Goal: Task Accomplishment & Management: Complete application form

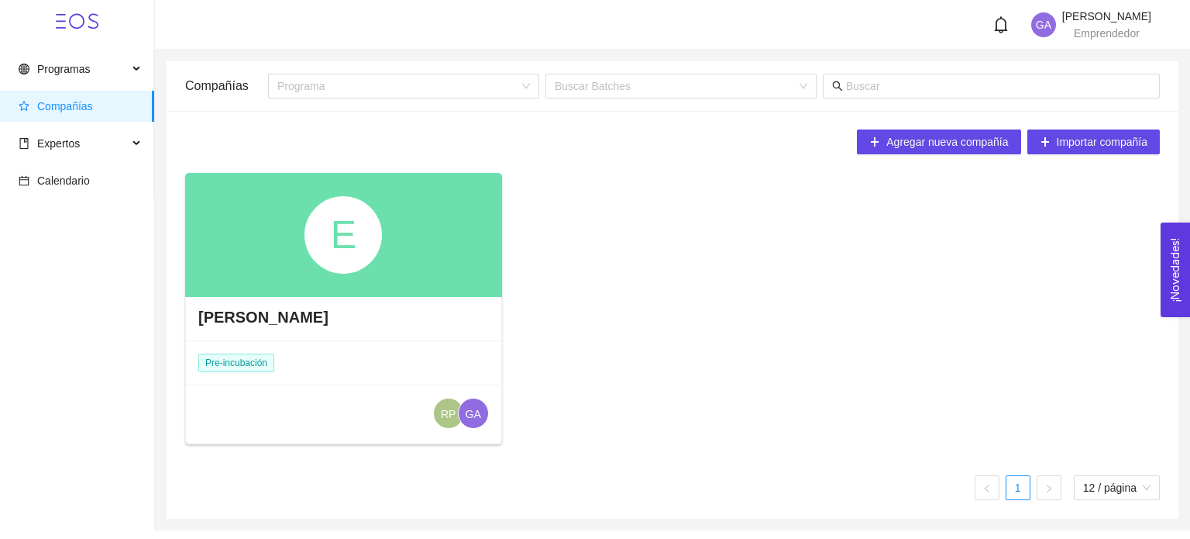
click at [92, 18] on icon at bounding box center [77, 21] width 43 height 43
click at [285, 303] on div "[PERSON_NAME]" at bounding box center [343, 317] width 315 height 46
click at [246, 318] on h4 "[PERSON_NAME]" at bounding box center [263, 317] width 130 height 22
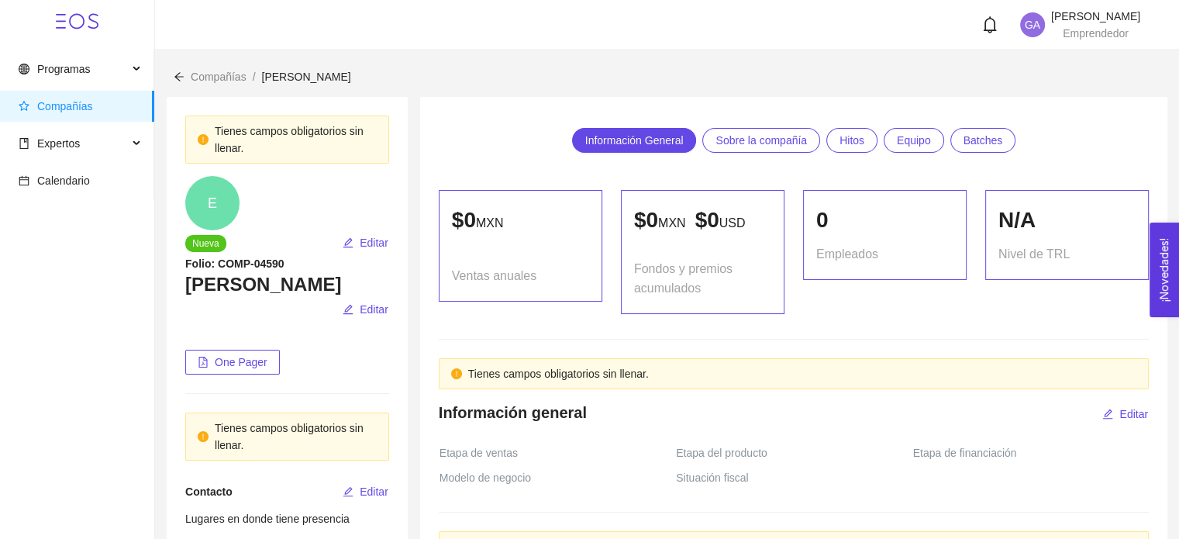
click at [288, 135] on div "Tienes campos obligatorios sin llenar." at bounding box center [296, 139] width 162 height 34
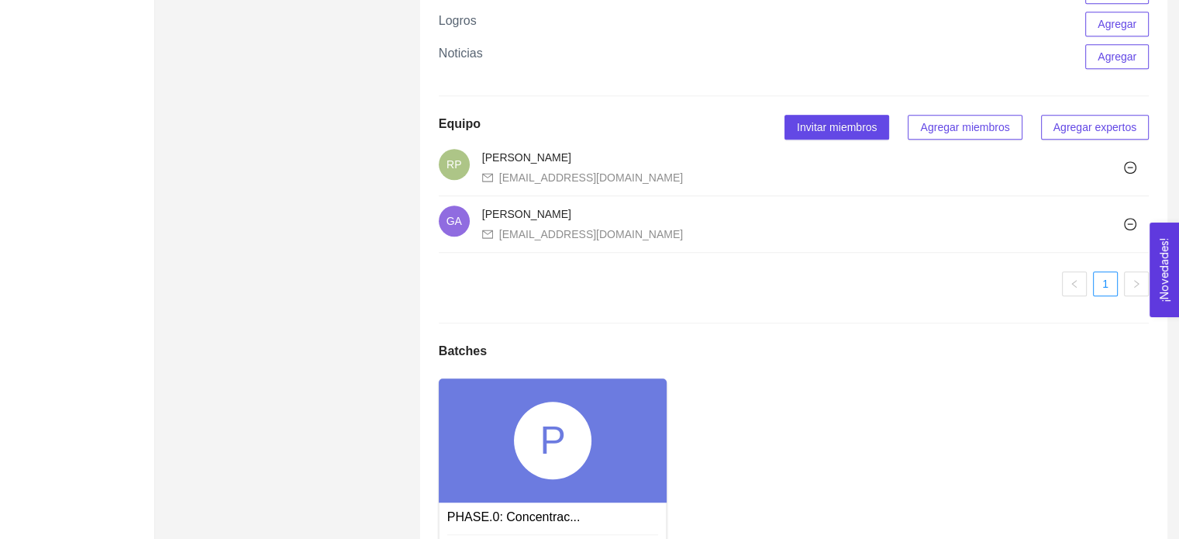
scroll to position [930, 0]
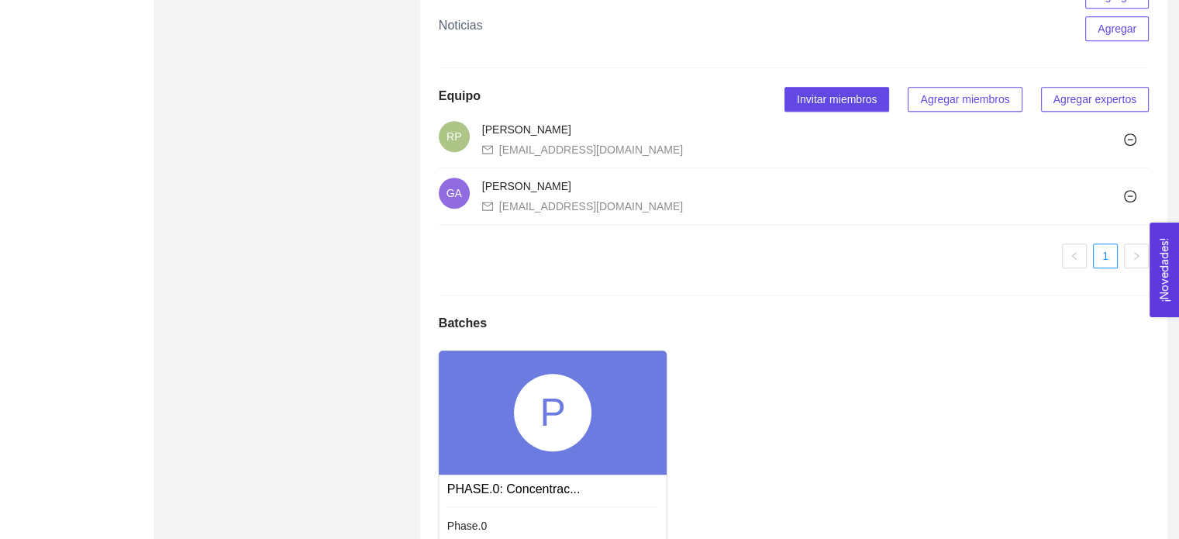
click at [497, 460] on div "P" at bounding box center [553, 412] width 229 height 124
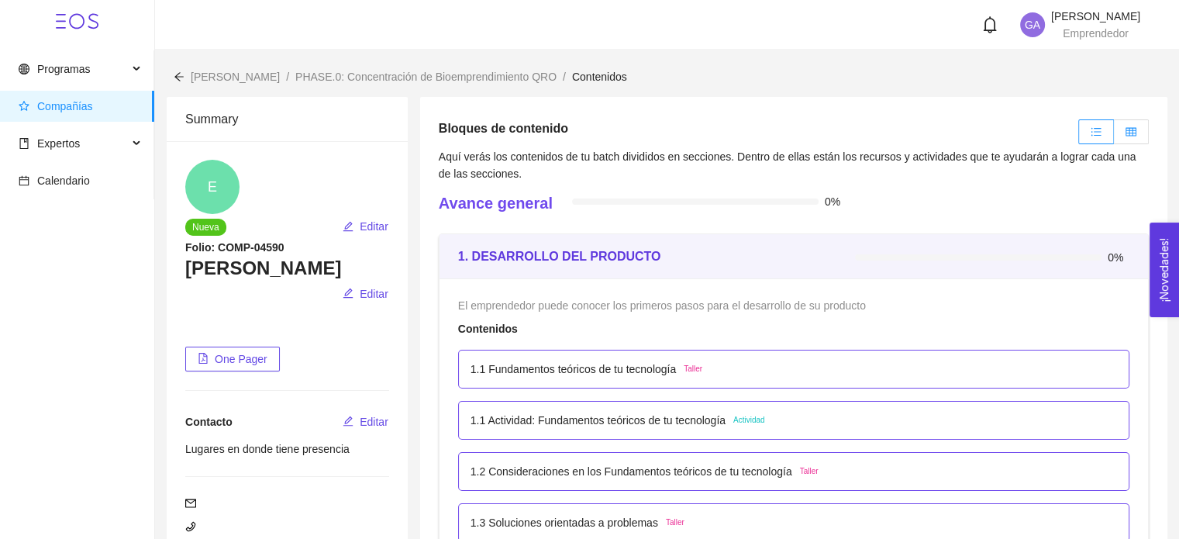
click at [1122, 132] on label at bounding box center [1130, 131] width 35 height 25
click at [1113, 136] on input "radio" at bounding box center [1113, 136] width 0 height 0
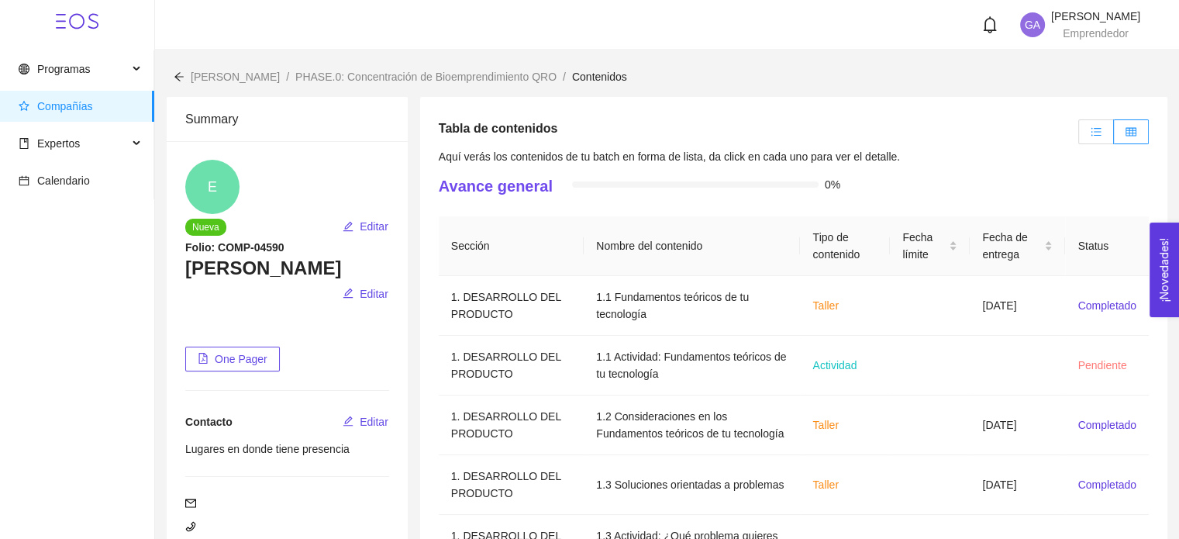
click at [1093, 132] on icon "unordered-list" at bounding box center [1095, 131] width 11 height 11
click at [1079, 136] on input "radio" at bounding box center [1079, 136] width 0 height 0
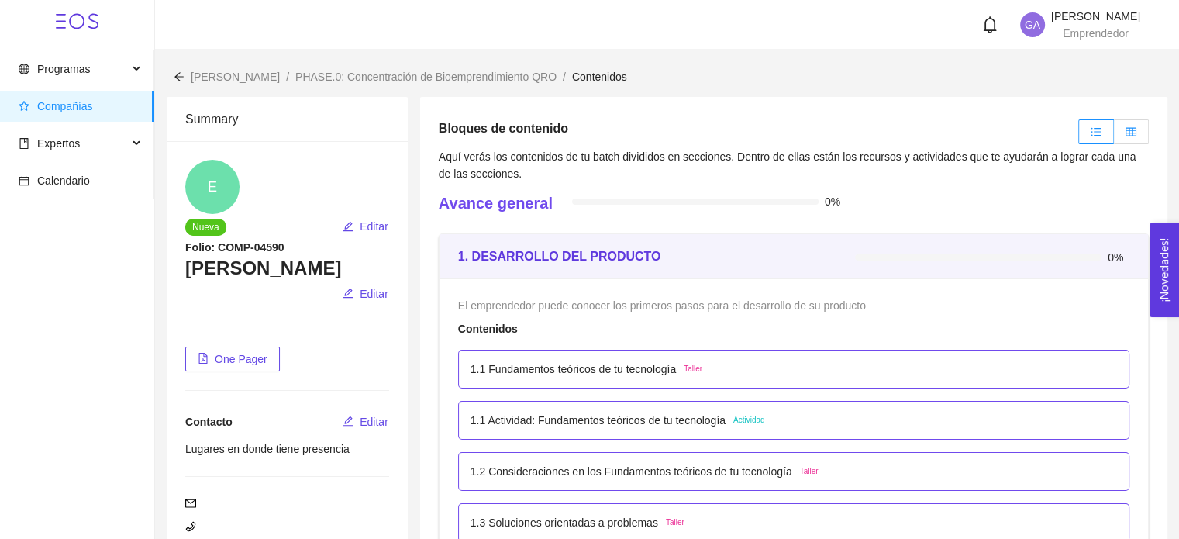
click at [1120, 134] on label at bounding box center [1130, 131] width 35 height 25
click at [1113, 136] on input "radio" at bounding box center [1113, 136] width 0 height 0
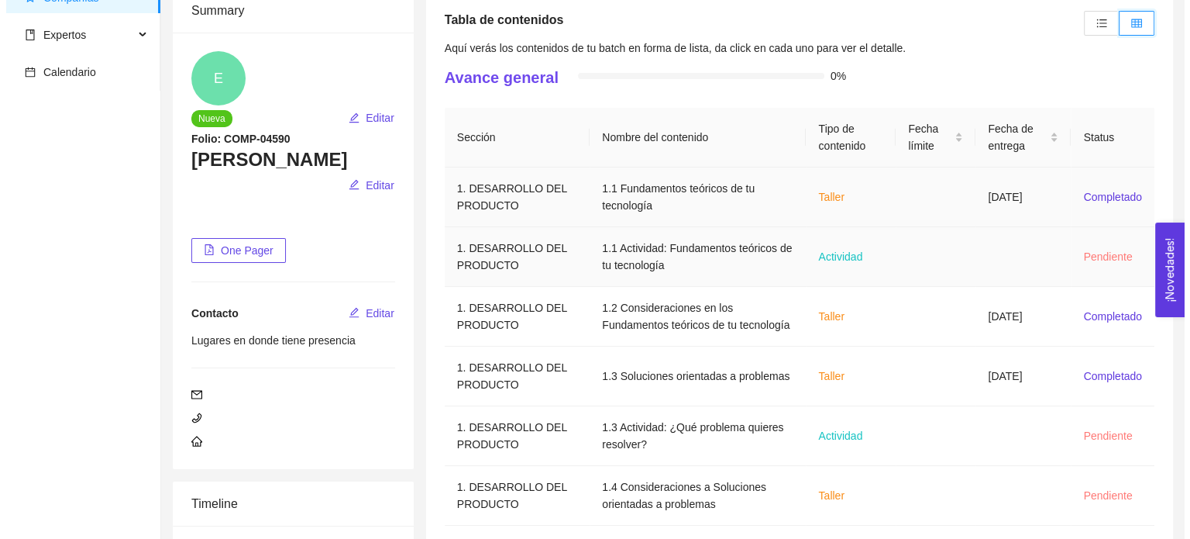
scroll to position [155, 0]
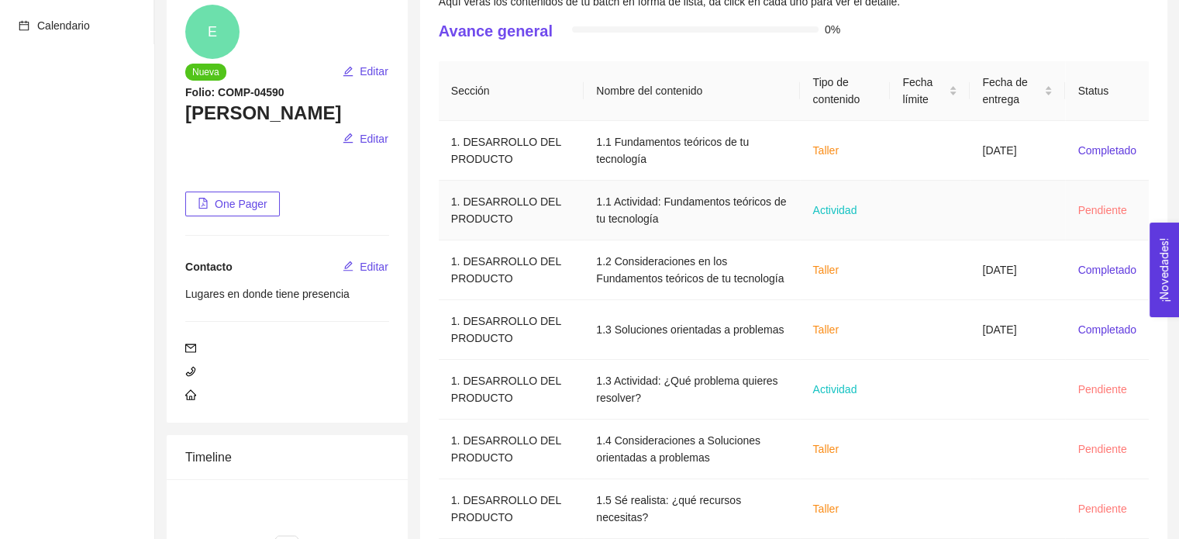
click at [643, 215] on td "1.1 Actividad: Fundamentos teóricos de tu tecnología" at bounding box center [691, 211] width 216 height 60
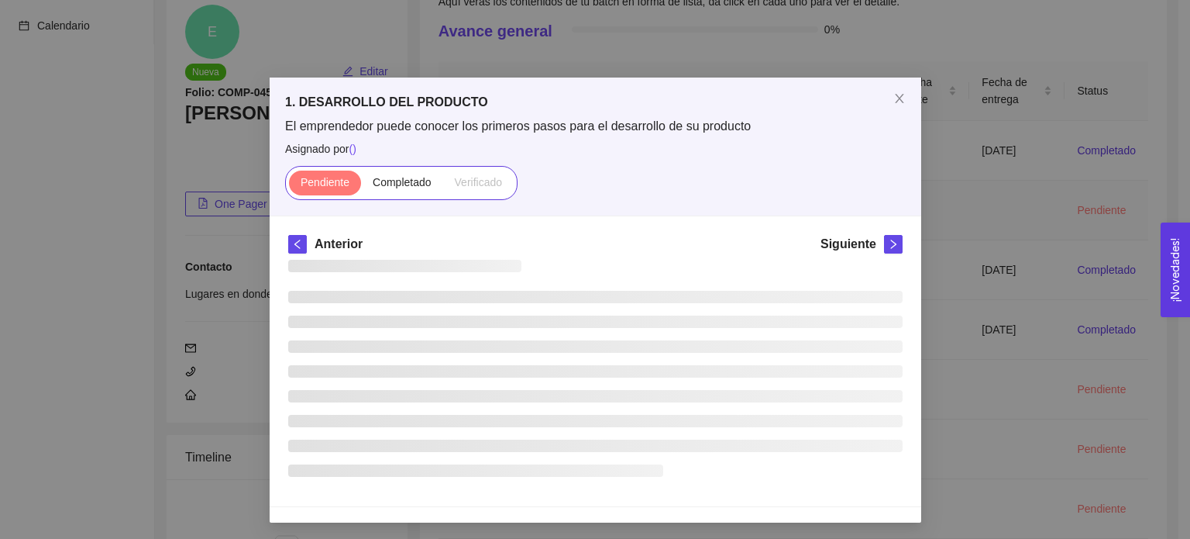
click at [499, 201] on div "1. DESARROLLO DEL PRODUCTO El emprendedor puede conocer los primeros pasos para…" at bounding box center [596, 146] width 652 height 138
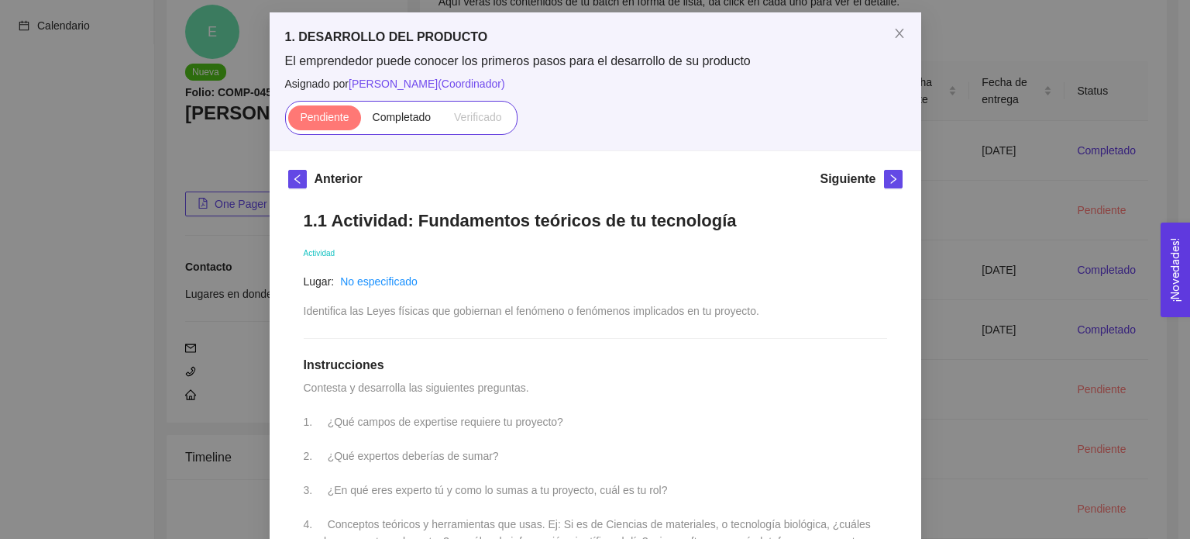
scroll to position [59, 0]
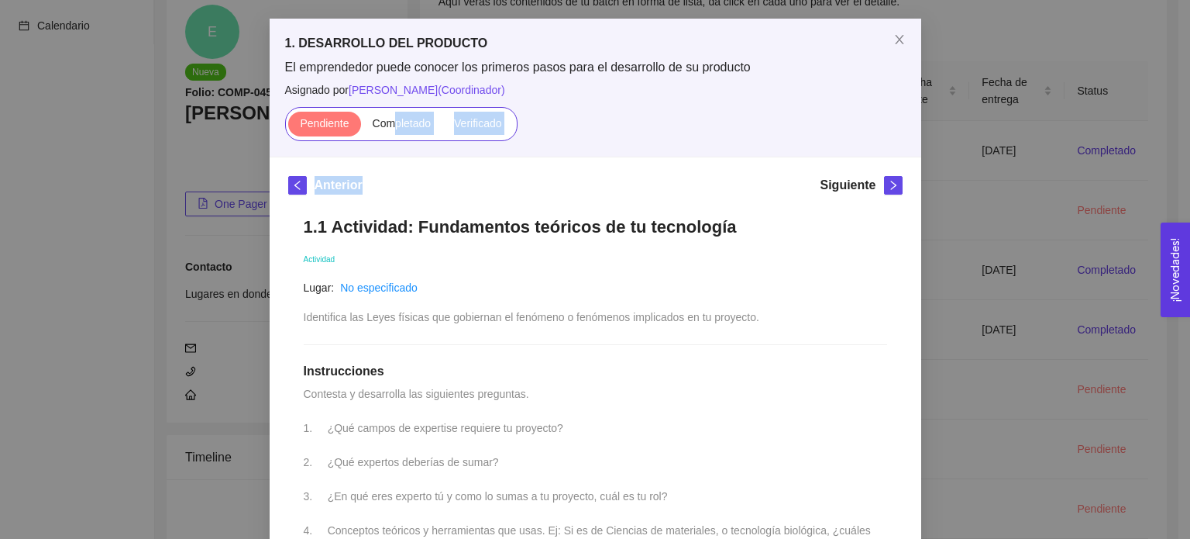
drag, startPoint x: 391, startPoint y: 118, endPoint x: 384, endPoint y: 174, distance: 57.0
click at [384, 174] on div "1. DESARROLLO DEL PRODUCTO El emprendedor puede conocer los primeros pasos para…" at bounding box center [596, 494] width 652 height 951
click at [396, 176] on div "Anterior Siguiente" at bounding box center [595, 188] width 614 height 25
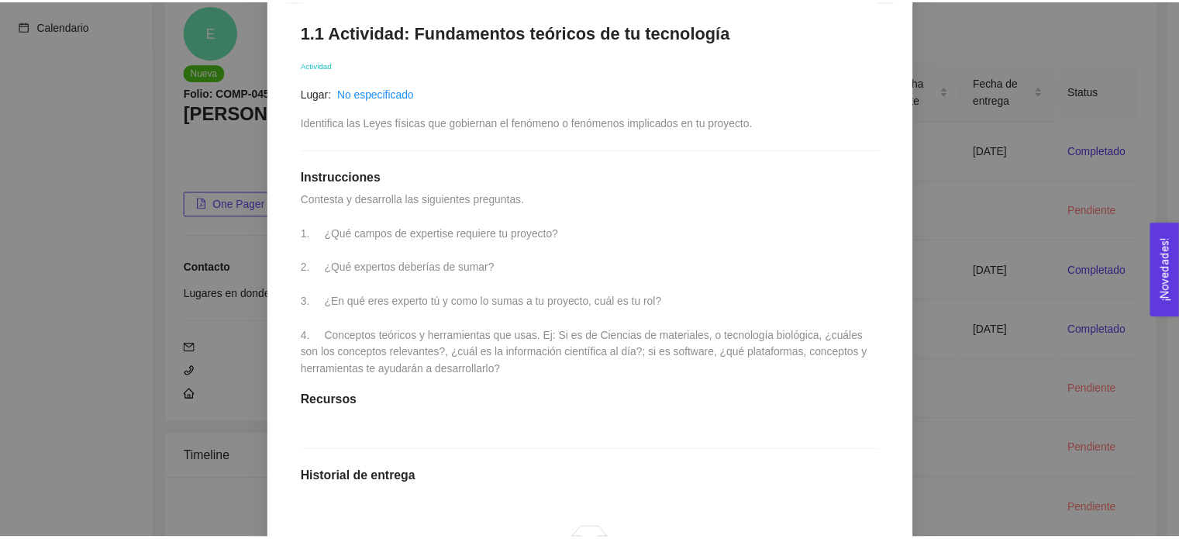
scroll to position [291, 0]
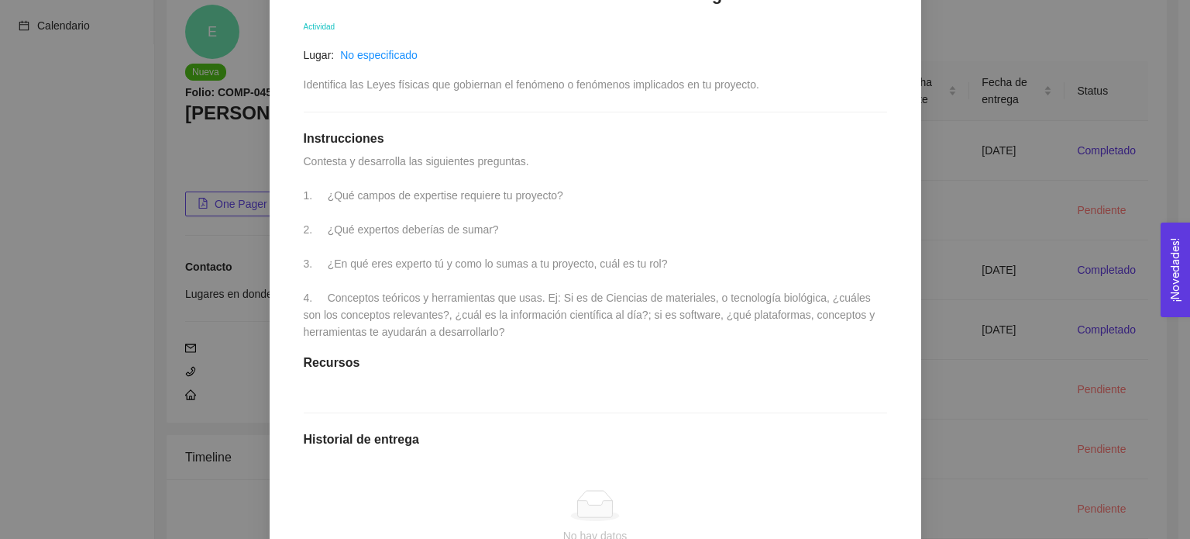
click at [915, 136] on div "1. DESARROLLO DEL PRODUCTO El emprendedor puede conocer los primeros pasos para…" at bounding box center [595, 269] width 1190 height 539
click at [982, 181] on div "1. DESARROLLO DEL PRODUCTO El emprendedor puede conocer los primeros pasos para…" at bounding box center [595, 269] width 1190 height 539
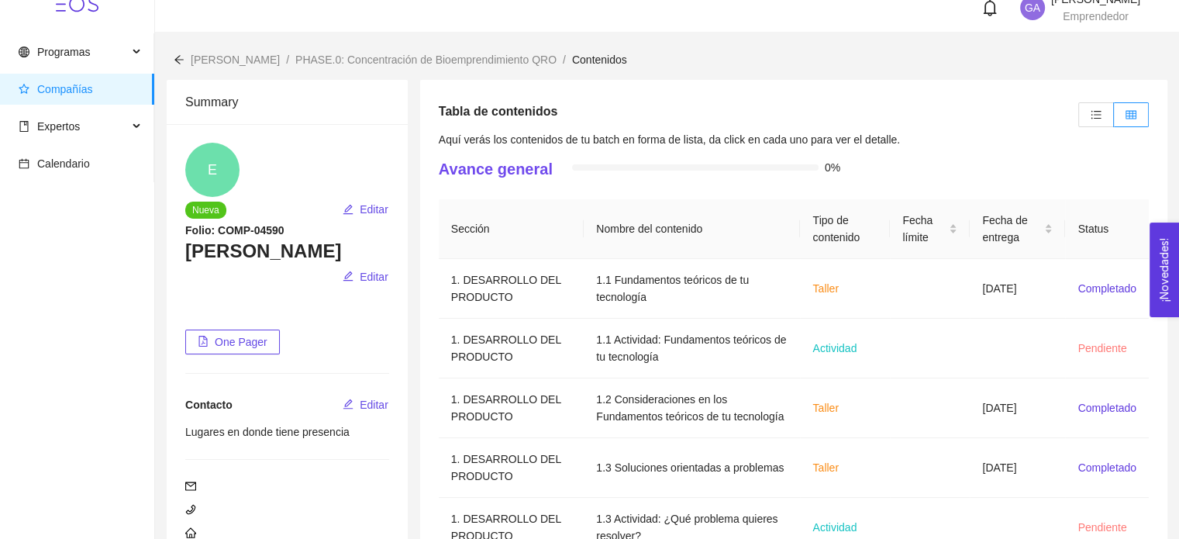
scroll to position [0, 0]
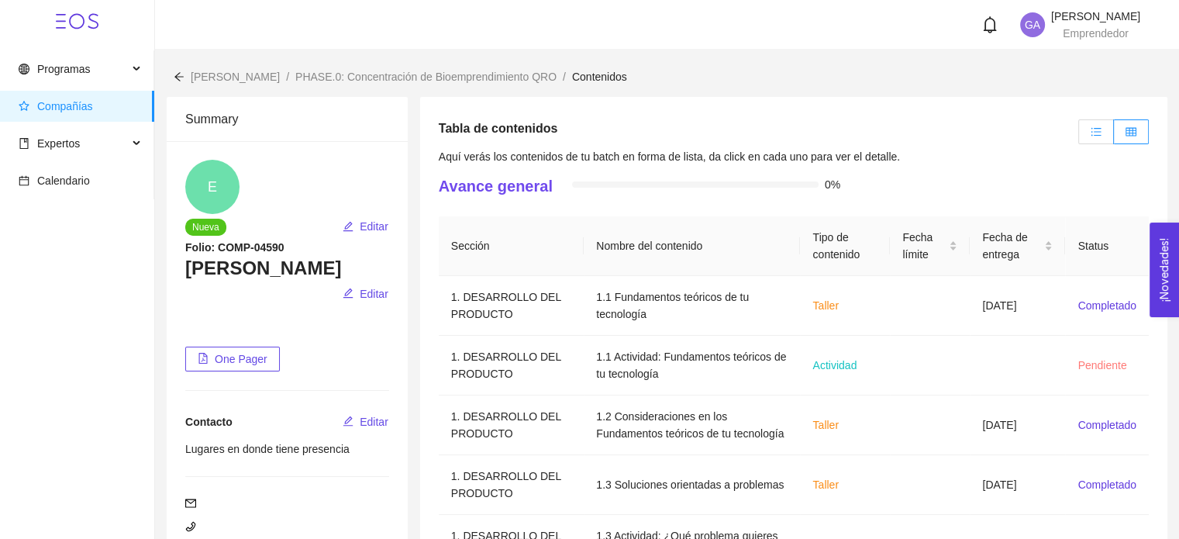
click at [1085, 128] on label at bounding box center [1096, 131] width 36 height 25
click at [1079, 136] on input "radio" at bounding box center [1079, 136] width 0 height 0
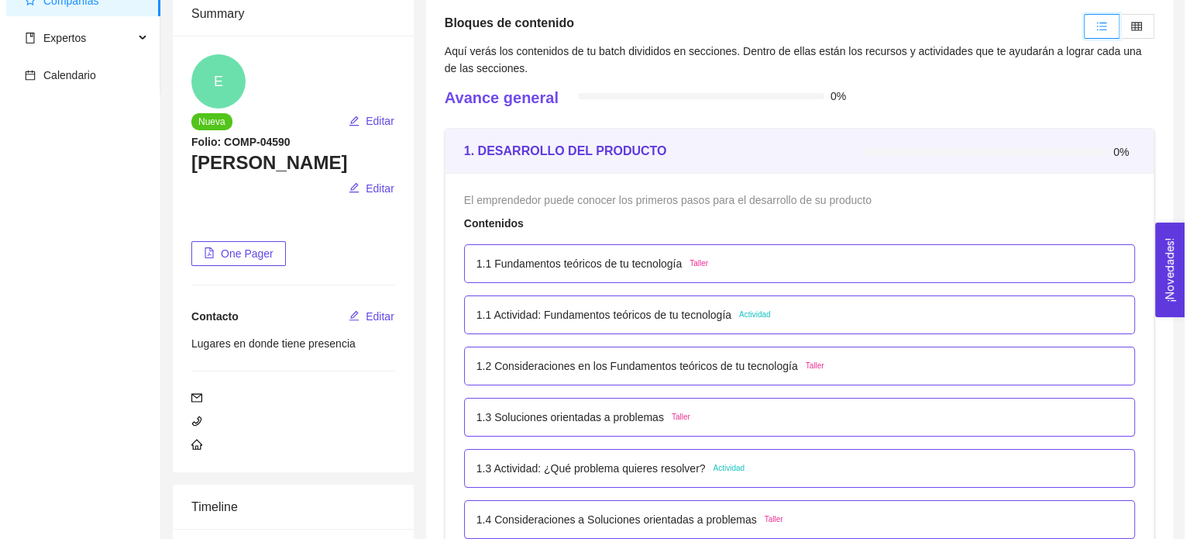
scroll to position [155, 0]
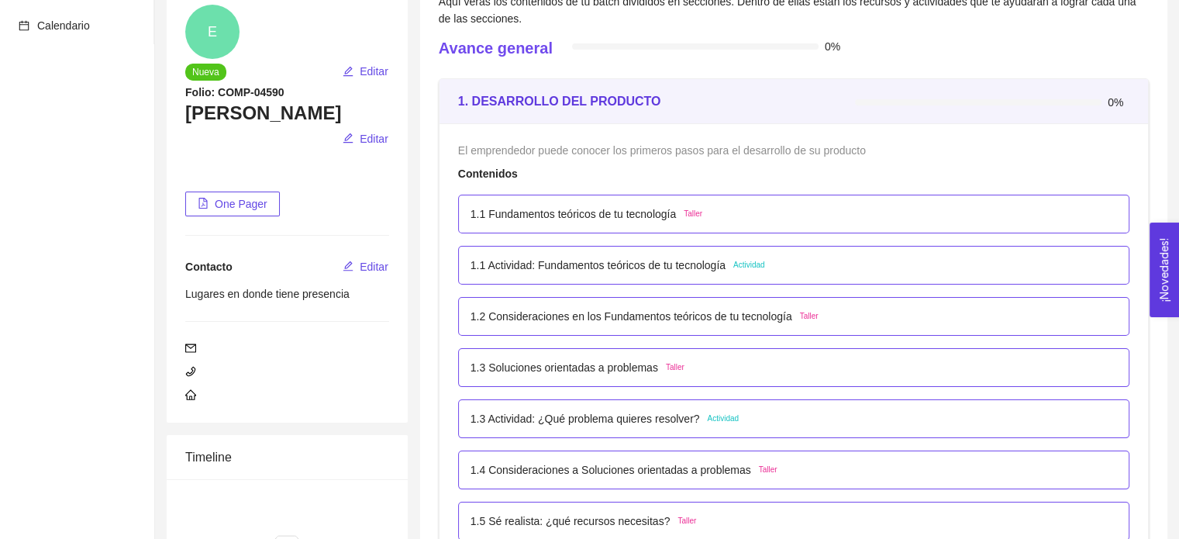
click at [621, 262] on p "1.1 Actividad: Fundamentos teóricos de tu tecnología" at bounding box center [597, 264] width 255 height 17
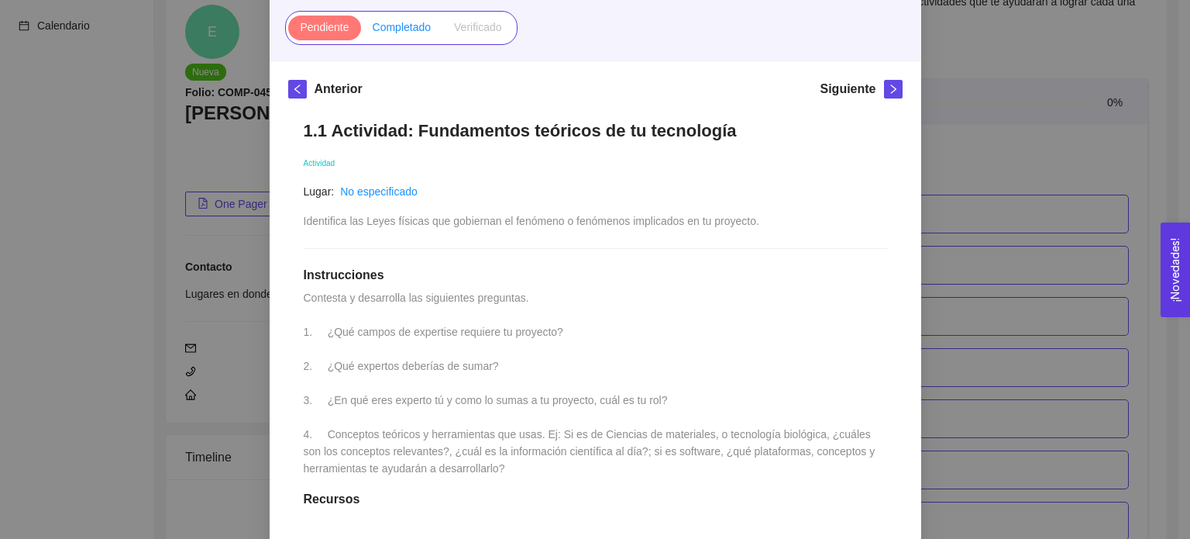
click at [398, 26] on span "Completado" at bounding box center [402, 27] width 59 height 12
click at [361, 31] on input "Completado" at bounding box center [361, 31] width 0 height 0
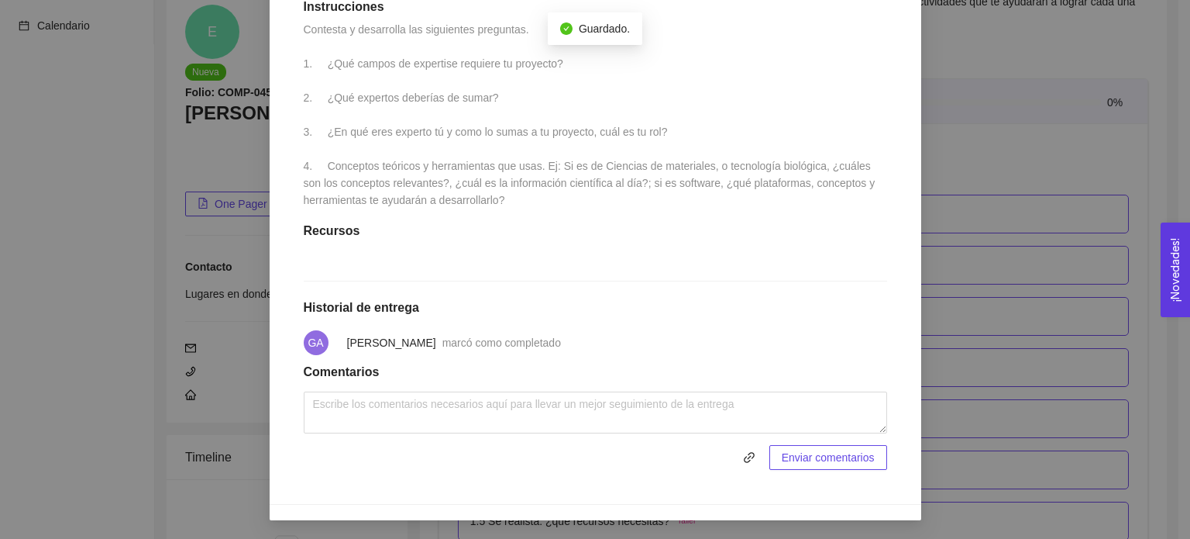
scroll to position [439, 0]
click at [1058, 287] on div "1. DESARROLLO DEL PRODUCTO El emprendedor puede conocer los primeros pasos para…" at bounding box center [595, 269] width 1190 height 539
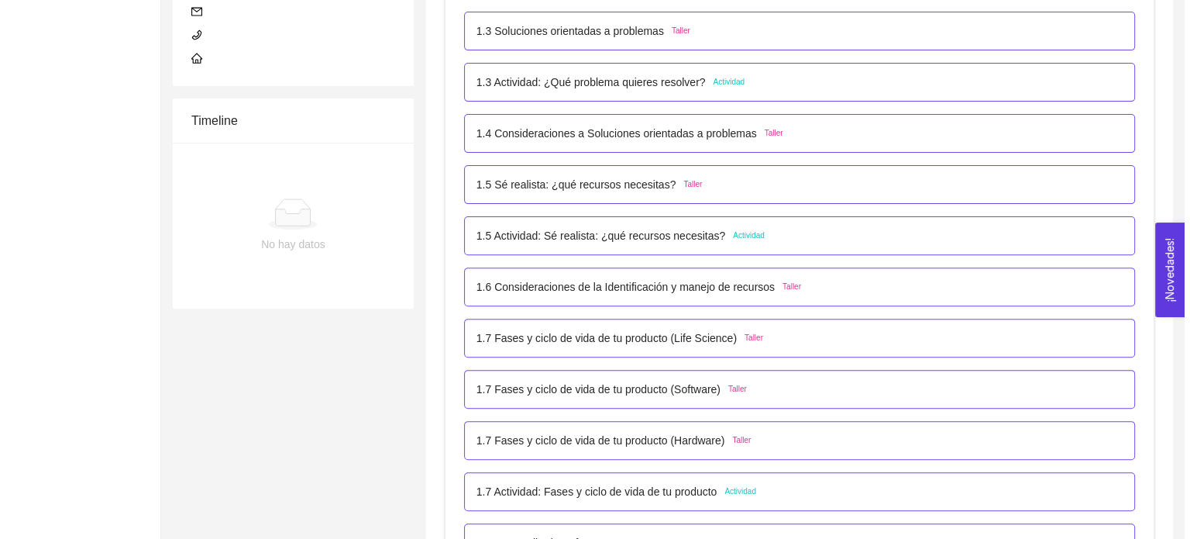
scroll to position [542, 0]
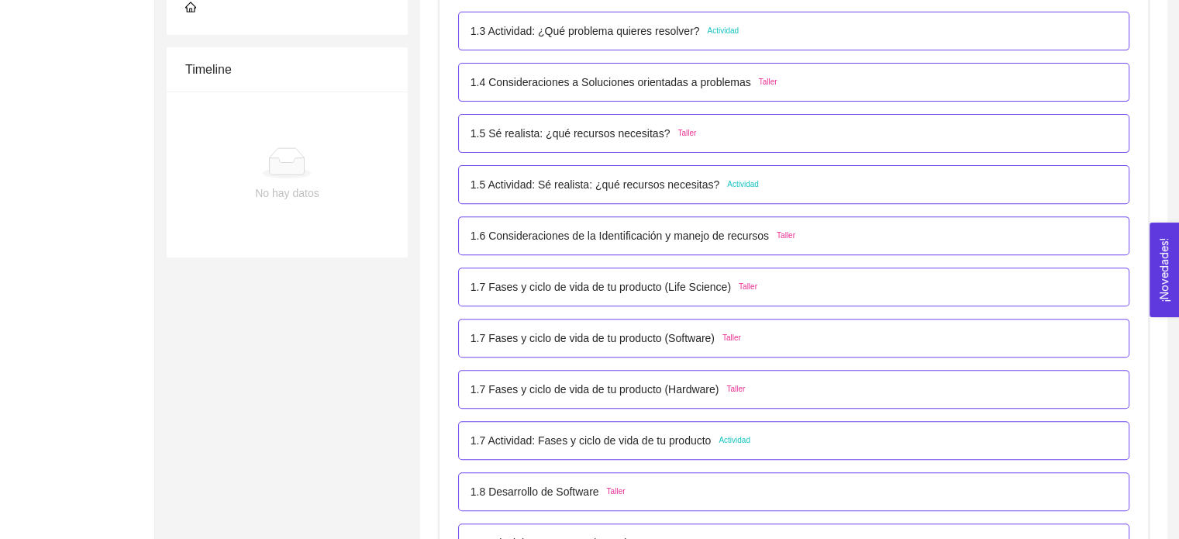
click at [546, 278] on p "1.7 Fases y ciclo de vida de tu producto (Life Science)" at bounding box center [600, 286] width 260 height 17
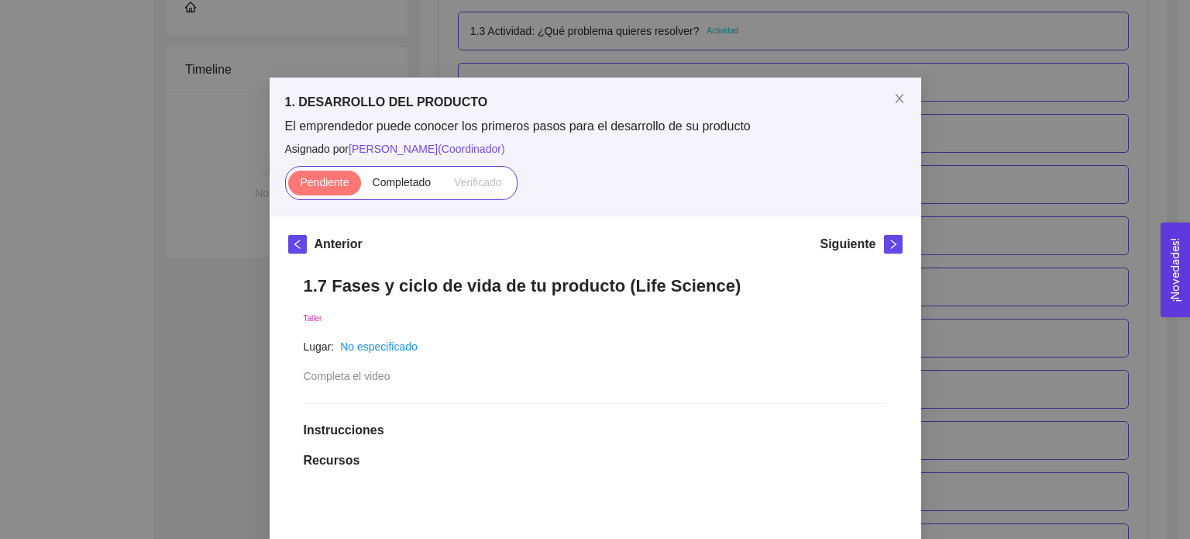
click at [1043, 152] on div "1. DESARROLLO DEL PRODUCTO El emprendedor puede conocer los primeros pasos para…" at bounding box center [595, 269] width 1190 height 539
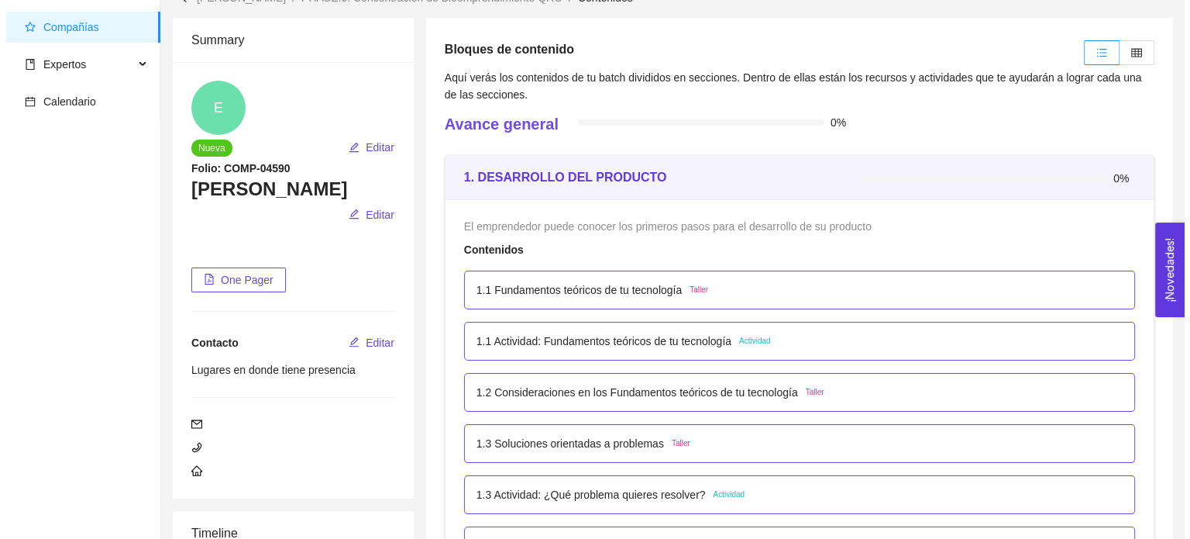
scroll to position [77, 0]
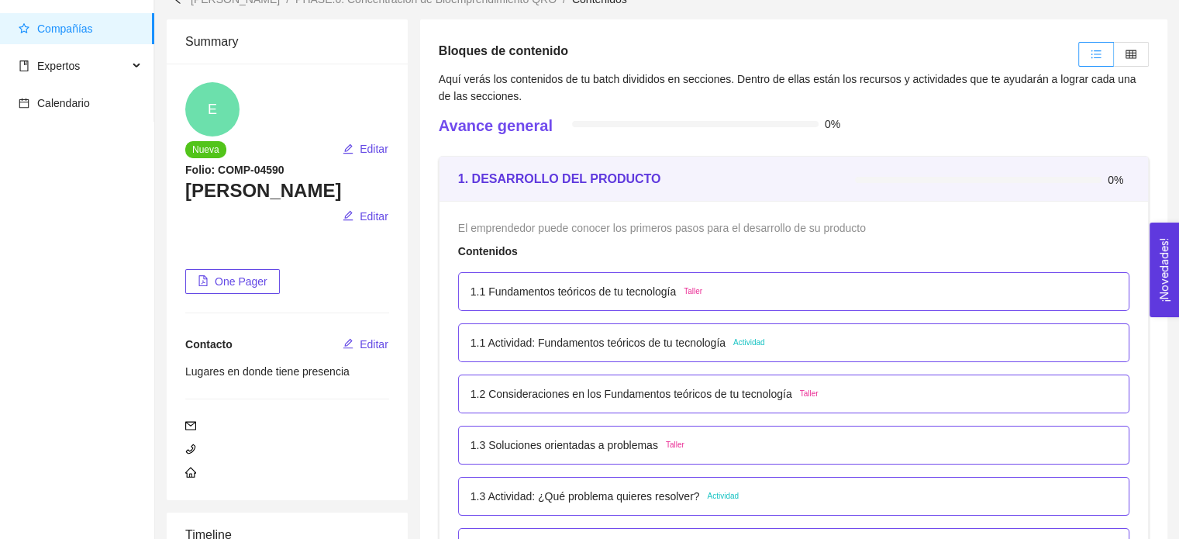
click at [587, 287] on p "1.1 Fundamentos teóricos de tu tecnología" at bounding box center [572, 291] width 205 height 17
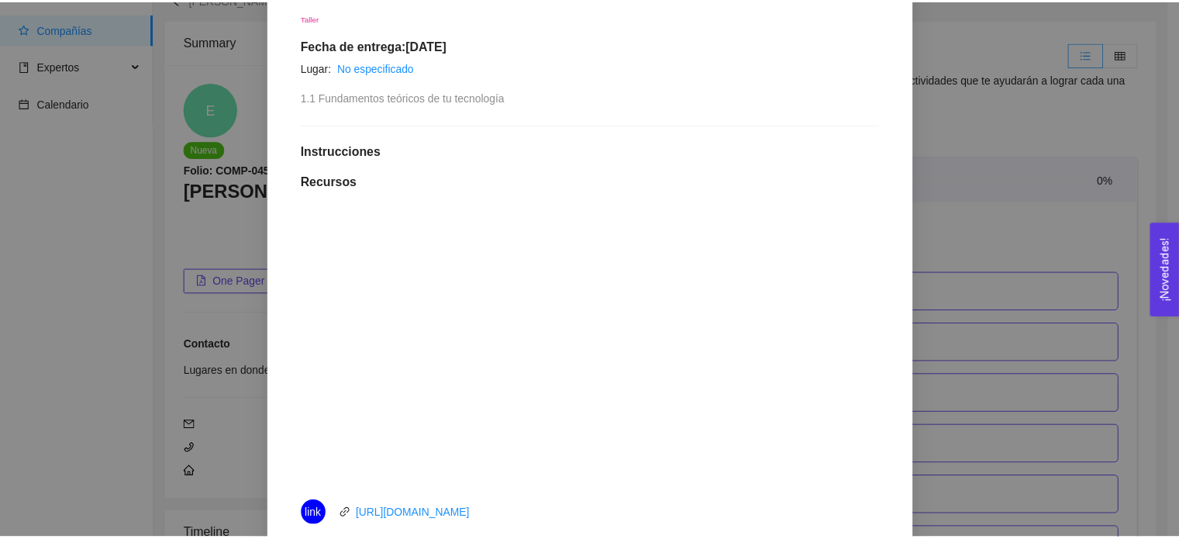
scroll to position [387, 0]
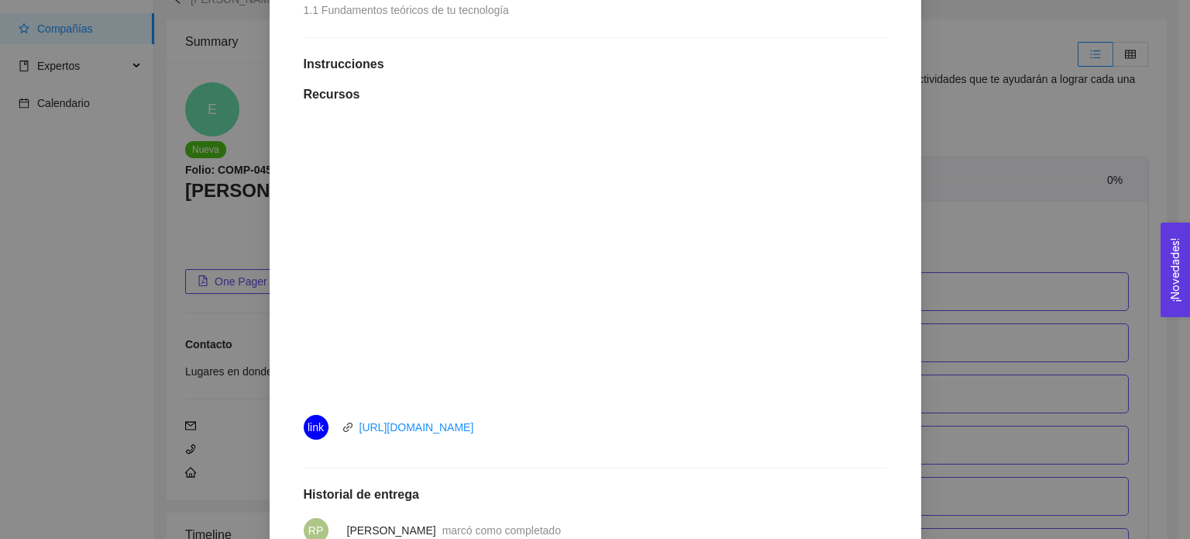
click at [942, 165] on div "1. DESARROLLO DEL PRODUCTO El emprendedor puede conocer los primeros pasos para…" at bounding box center [595, 269] width 1190 height 539
